Goal: Information Seeking & Learning: Check status

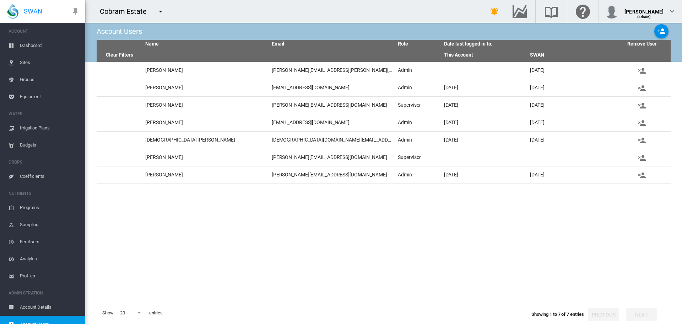
scroll to position [9, 0]
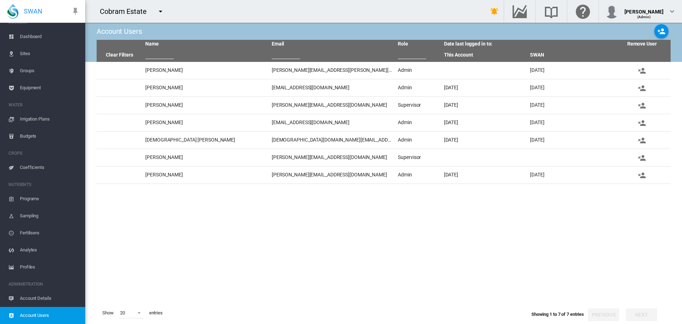
click at [161, 11] on md-icon "icon-menu-down" at bounding box center [160, 11] width 9 height 9
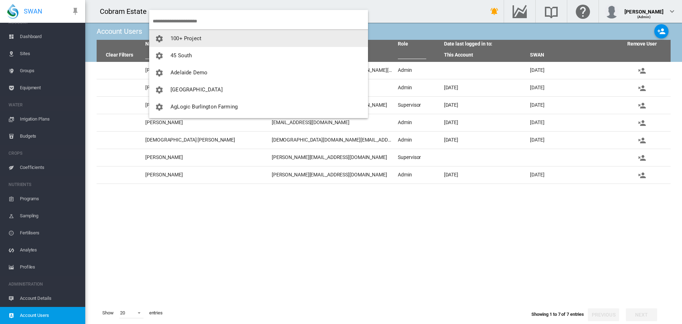
click at [178, 39] on span "100+ Project" at bounding box center [185, 38] width 31 height 6
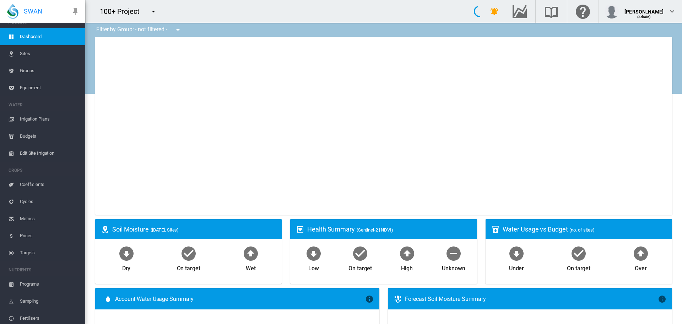
click at [153, 12] on md-icon "icon-menu-down" at bounding box center [153, 11] width 9 height 9
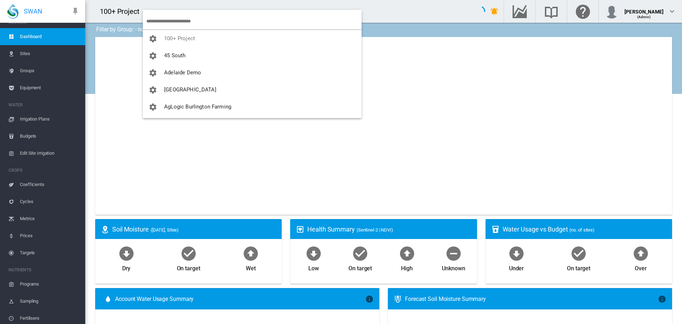
click at [157, 18] on input "search" at bounding box center [253, 21] width 215 height 17
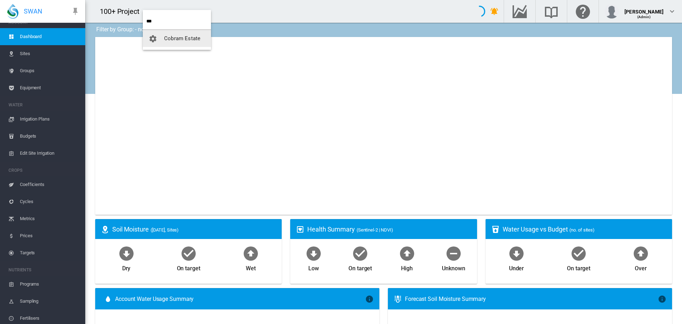
type input "***"
click at [183, 36] on span "Cobram Estate" at bounding box center [182, 38] width 36 height 6
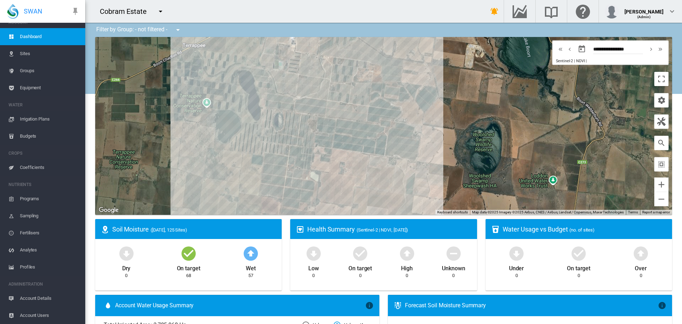
click at [32, 315] on span "Account Users" at bounding box center [50, 314] width 60 height 17
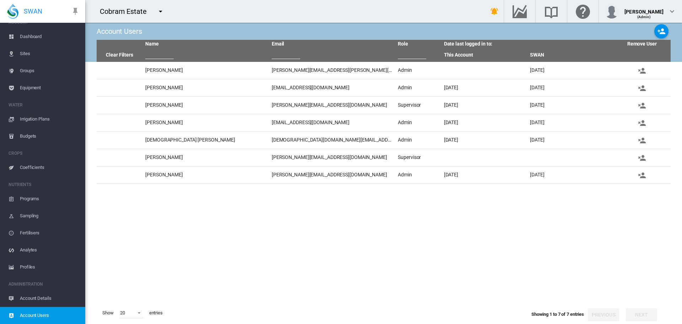
click at [160, 11] on md-icon "icon-menu-down" at bounding box center [160, 11] width 9 height 9
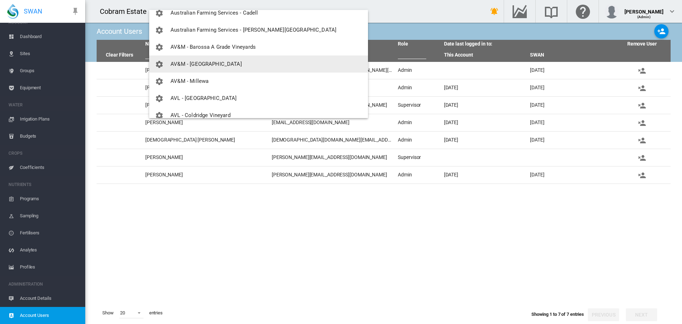
scroll to position [249, 0]
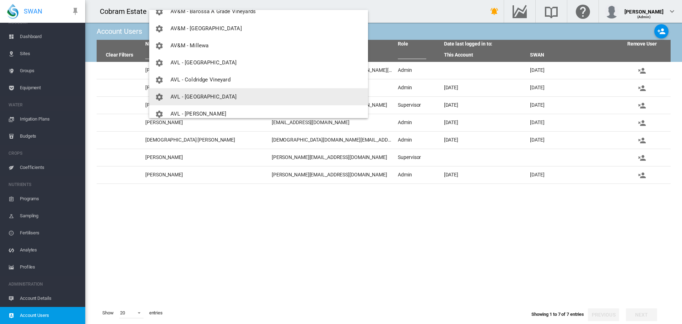
click at [196, 96] on span "AVL - [GEOGRAPHIC_DATA]" at bounding box center [203, 96] width 66 height 6
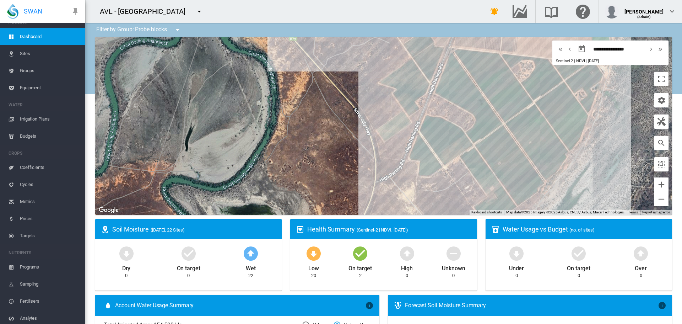
click at [26, 52] on span "Sites" at bounding box center [50, 53] width 60 height 17
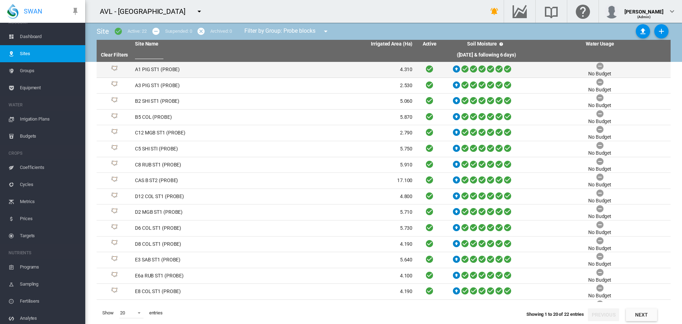
click at [141, 68] on td "A1 PIG ST1 (PROBE)" at bounding box center [203, 70] width 142 height 16
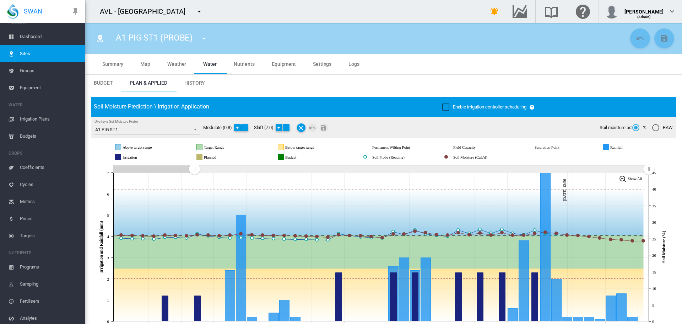
drag, startPoint x: 516, startPoint y: 168, endPoint x: 194, endPoint y: 167, distance: 322.1
click at [194, 167] on rect "Zoom chart using cursor arrows" at bounding box center [194, 169] width 9 height 7
click at [203, 37] on md-icon "icon-menu-down" at bounding box center [204, 38] width 9 height 9
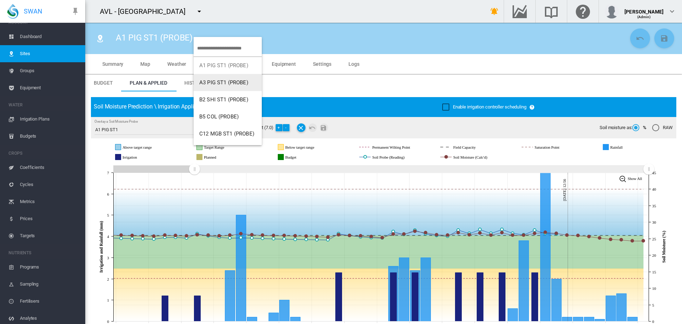
click at [212, 78] on button "A3 PIG ST1 (PROBE)" at bounding box center [228, 82] width 68 height 17
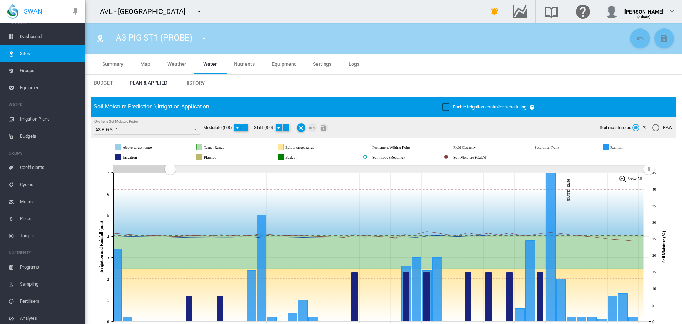
drag, startPoint x: 458, startPoint y: 175, endPoint x: 170, endPoint y: 169, distance: 288.1
click at [170, 169] on rect "Zoom chart using cursor arrows" at bounding box center [170, 169] width 9 height 7
click at [206, 38] on md-icon "icon-menu-down" at bounding box center [204, 38] width 9 height 9
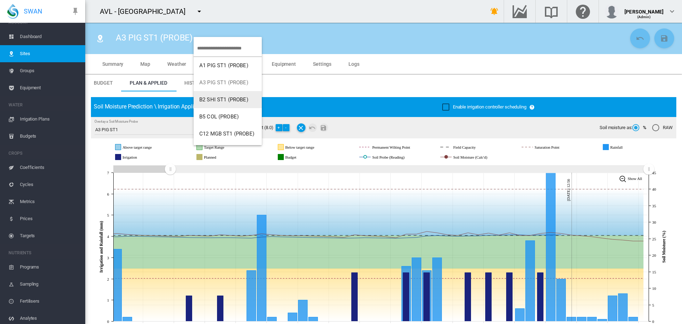
click at [212, 104] on button "B2 SHI ST1 (PROBE)" at bounding box center [228, 99] width 68 height 17
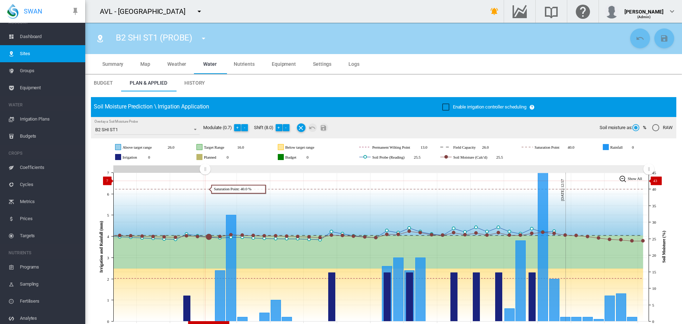
drag, startPoint x: 520, startPoint y: 169, endPoint x: 205, endPoint y: 180, distance: 314.9
click at [205, 180] on icon "JavaScript chart by amCharts 3.21.15 Aug 04 Aug 07 Aug 10 Aug 13 Aug 16 Aug 19 …" at bounding box center [381, 246] width 580 height 167
click at [203, 37] on md-icon "icon-menu-down" at bounding box center [203, 38] width 9 height 9
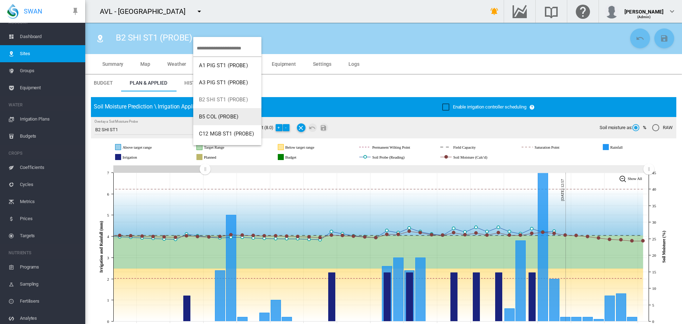
click at [217, 116] on span "B5 COL (PROBE)" at bounding box center [218, 116] width 39 height 6
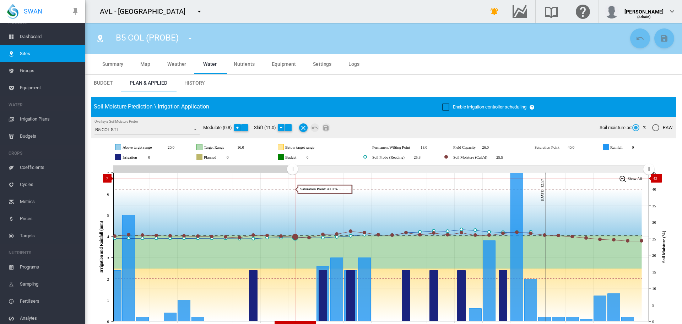
drag, startPoint x: 518, startPoint y: 170, endPoint x: 292, endPoint y: 178, distance: 225.7
click at [292, 178] on icon "JavaScript chart by amCharts 3.21.15 Aug 12 Aug 14 Aug 16 Aug 18 Aug 20 Aug 22 …" at bounding box center [381, 246] width 580 height 167
click at [189, 38] on md-icon "icon-menu-down" at bounding box center [190, 38] width 9 height 9
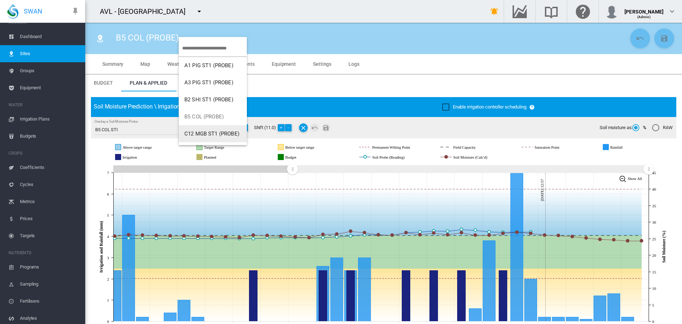
click at [194, 134] on span "C12 MGB ST1 (PROBE)" at bounding box center [211, 133] width 55 height 6
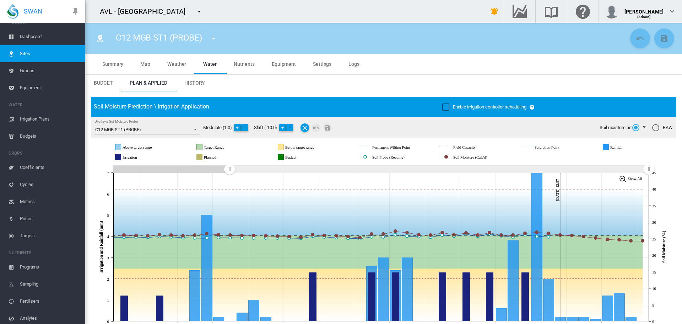
drag, startPoint x: 519, startPoint y: 167, endPoint x: 229, endPoint y: 170, distance: 289.1
click at [229, 170] on rect "Zoom chart using cursor arrows" at bounding box center [230, 169] width 9 height 7
click at [215, 38] on md-icon "icon-menu-down" at bounding box center [213, 38] width 9 height 9
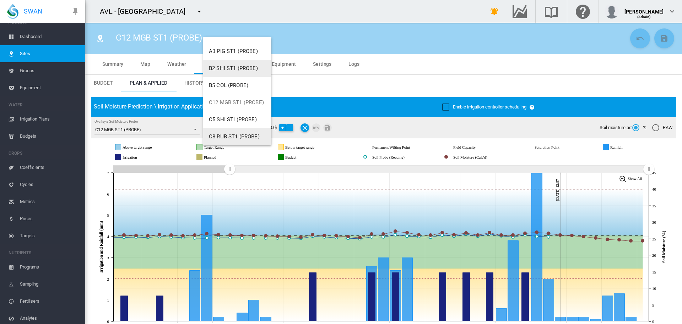
scroll to position [71, 0]
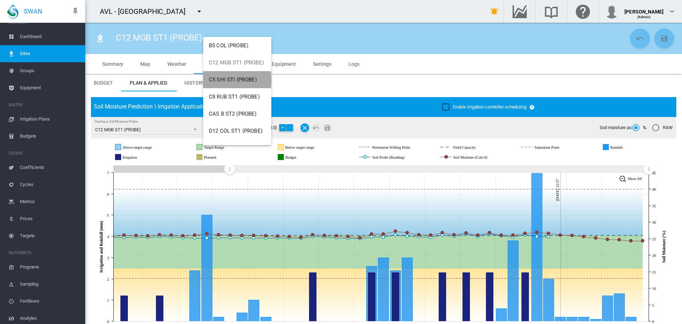
click at [230, 80] on span "C5 SHI STI (PROBE)" at bounding box center [233, 79] width 48 height 6
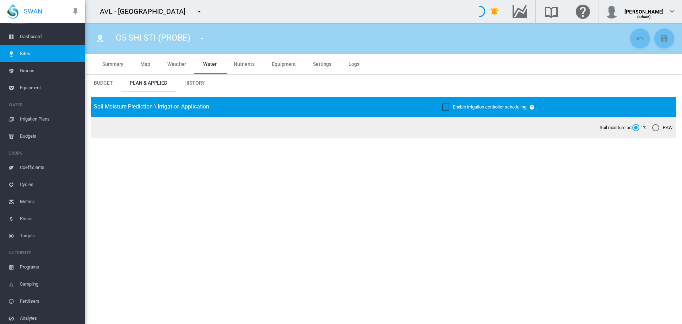
type input "**********"
type input "*********"
type input "**"
type input "*****"
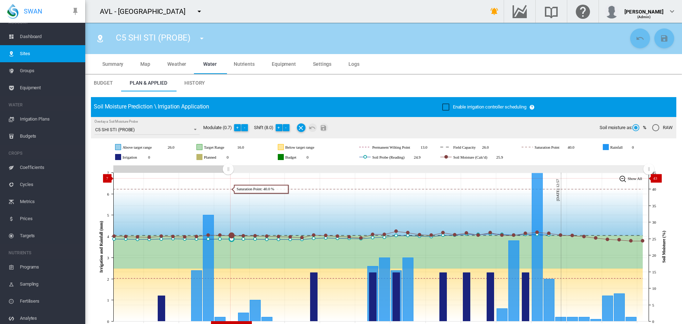
drag, startPoint x: 519, startPoint y: 167, endPoint x: 224, endPoint y: 158, distance: 294.6
click at [228, 178] on icon "JavaScript chart by amCharts 3.21.15 Aug 07 Aug 10 Aug 13 Aug 16 Aug 19 Aug 22 …" at bounding box center [381, 246] width 580 height 167
click at [203, 36] on md-icon "icon-menu-down" at bounding box center [201, 38] width 9 height 9
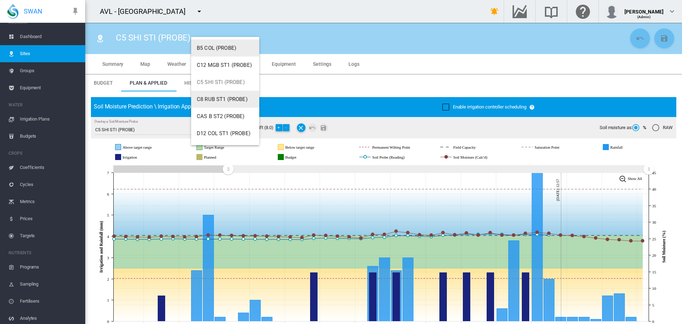
scroll to position [71, 0]
click at [218, 100] on button "C8 RUB ST1 (PROBE)" at bounding box center [225, 96] width 68 height 17
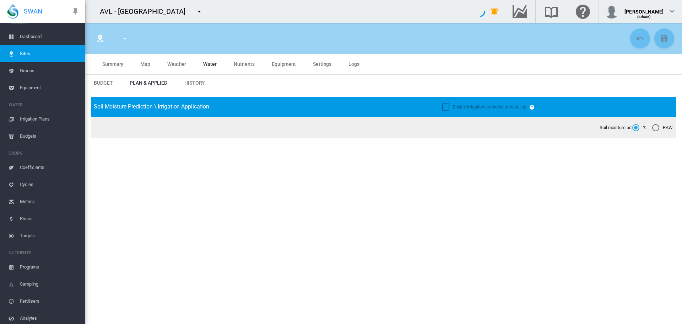
type input "**********"
type input "*****"
type input "*********"
type input "**"
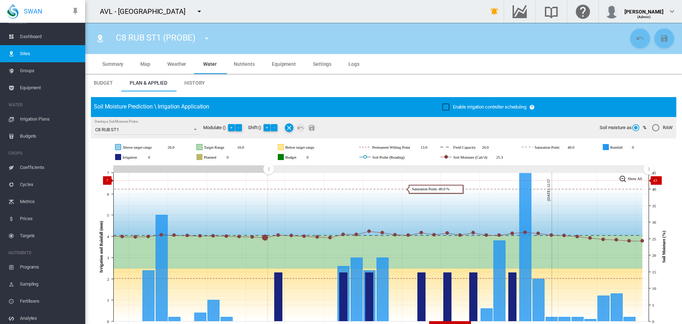
drag, startPoint x: 518, startPoint y: 169, endPoint x: 268, endPoint y: 180, distance: 249.9
click at [268, 180] on icon "JavaScript chart by amCharts 3.21.15 Aug 10 Aug 13 Aug 16 Aug 19 Aug 22 Aug 25 …" at bounding box center [381, 246] width 580 height 167
click at [207, 38] on md-icon "icon-menu-down" at bounding box center [206, 38] width 9 height 9
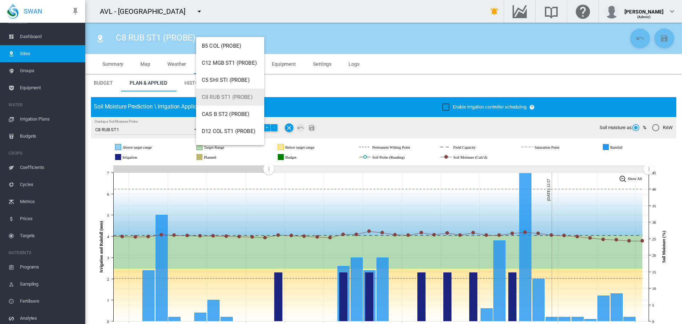
scroll to position [71, 0]
click at [222, 113] on span "CAS B ST2 (PROBE)" at bounding box center [226, 113] width 48 height 6
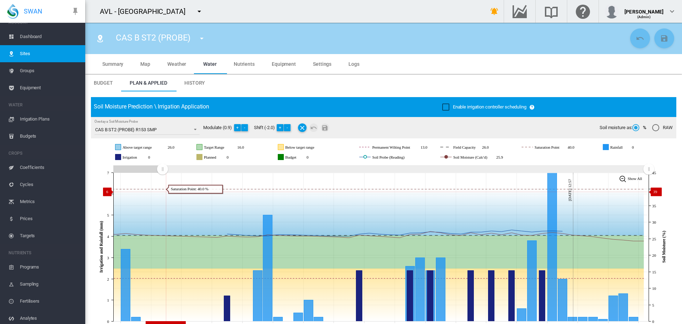
drag, startPoint x: 519, startPoint y: 169, endPoint x: 166, endPoint y: 191, distance: 354.1
click at [162, 191] on icon "JavaScript chart by amCharts 3.21.15 Jul 29 Aug 01 Aug 04 Aug 07 Aug 10 Aug 13 …" at bounding box center [381, 246] width 580 height 167
click at [288, 129] on button "-" at bounding box center [287, 127] width 7 height 7
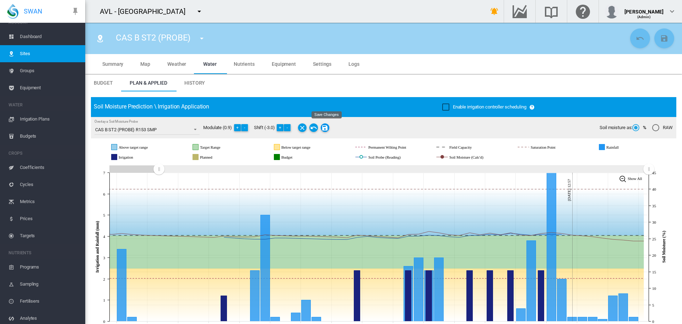
click at [327, 126] on md-icon "Save Changes" at bounding box center [325, 127] width 9 height 9
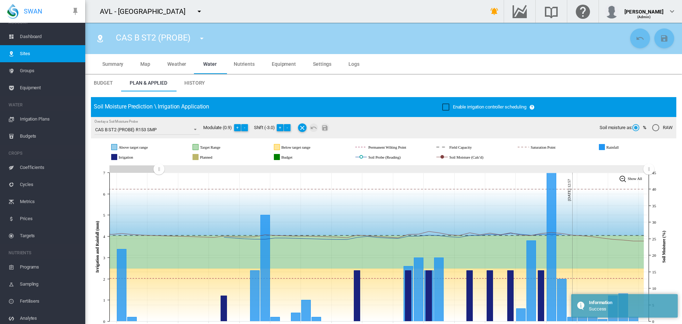
click at [202, 39] on md-icon "icon-menu-down" at bounding box center [201, 38] width 9 height 9
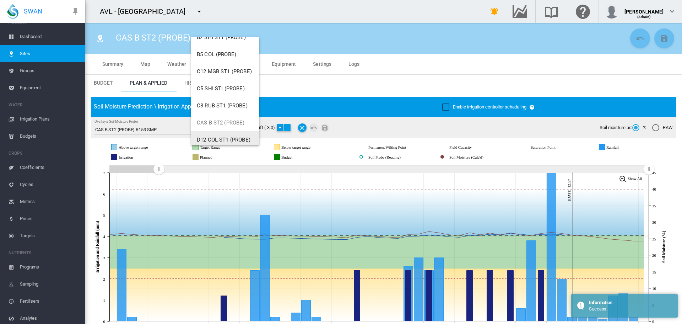
scroll to position [142, 0]
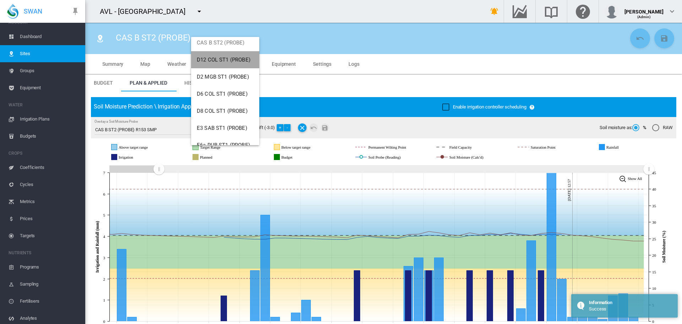
click at [227, 61] on span "D12 COL ST1 (PROBE)" at bounding box center [224, 59] width 54 height 6
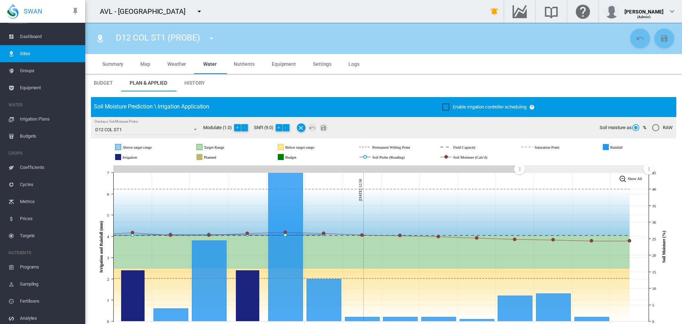
click at [210, 39] on md-icon "icon-menu-down" at bounding box center [211, 38] width 9 height 9
